Goal: Task Accomplishment & Management: Use online tool/utility

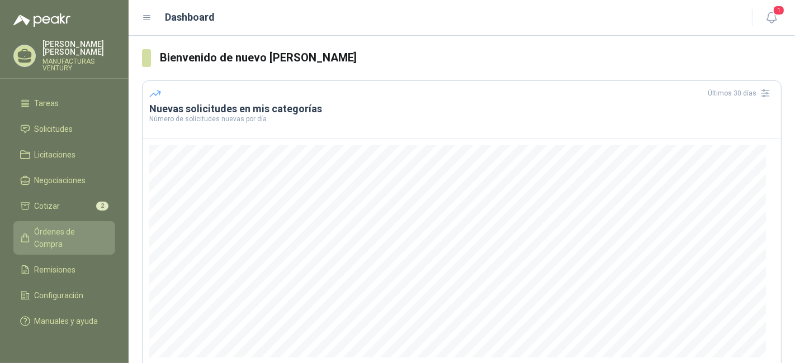
scroll to position [62, 0]
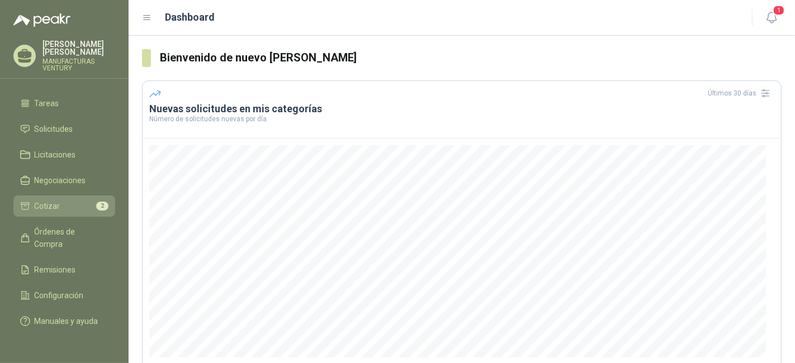
click at [53, 200] on span "Cotizar" at bounding box center [48, 206] width 26 height 12
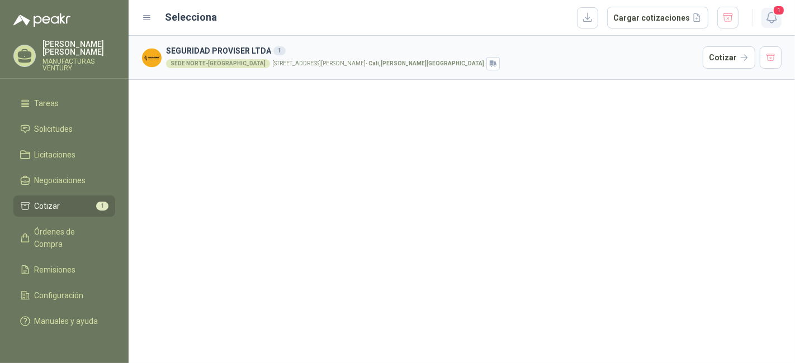
click at [767, 17] on icon "button" at bounding box center [771, 17] width 10 height 11
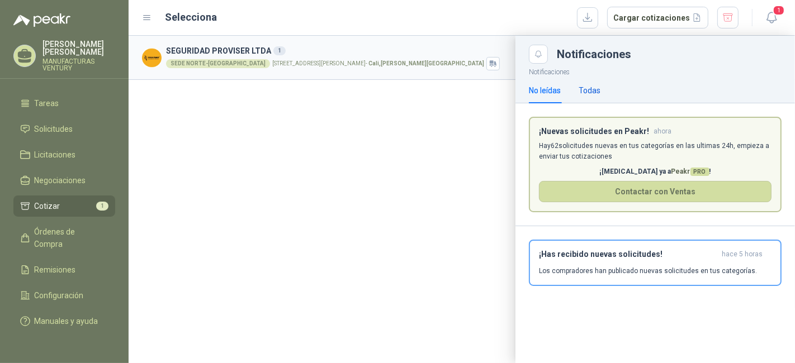
click at [595, 87] on div "Todas" at bounding box center [589, 90] width 22 height 12
click at [644, 167] on p "¡[MEDICAL_DATA] ya a Peakr PRO !" at bounding box center [655, 172] width 232 height 11
click at [618, 267] on p "Los compradores han publicado nuevas solicitudes en tus categorías." at bounding box center [648, 271] width 218 height 10
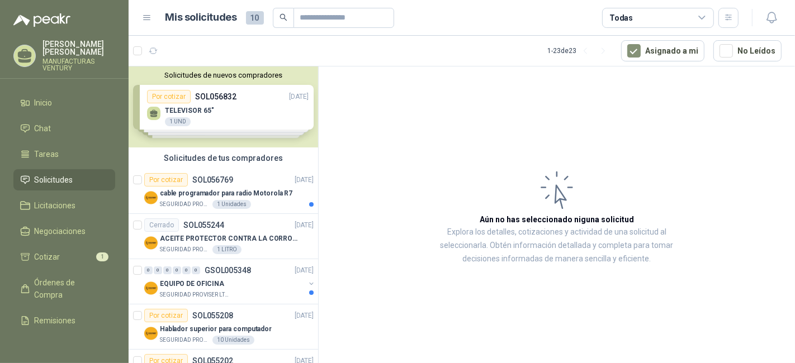
click at [214, 104] on div "Solicitudes de nuevos compradores Por cotizar SOL056832 [DATE] TELEVISOR 65" 1 …" at bounding box center [223, 107] width 189 height 81
